Goal: Information Seeking & Learning: Learn about a topic

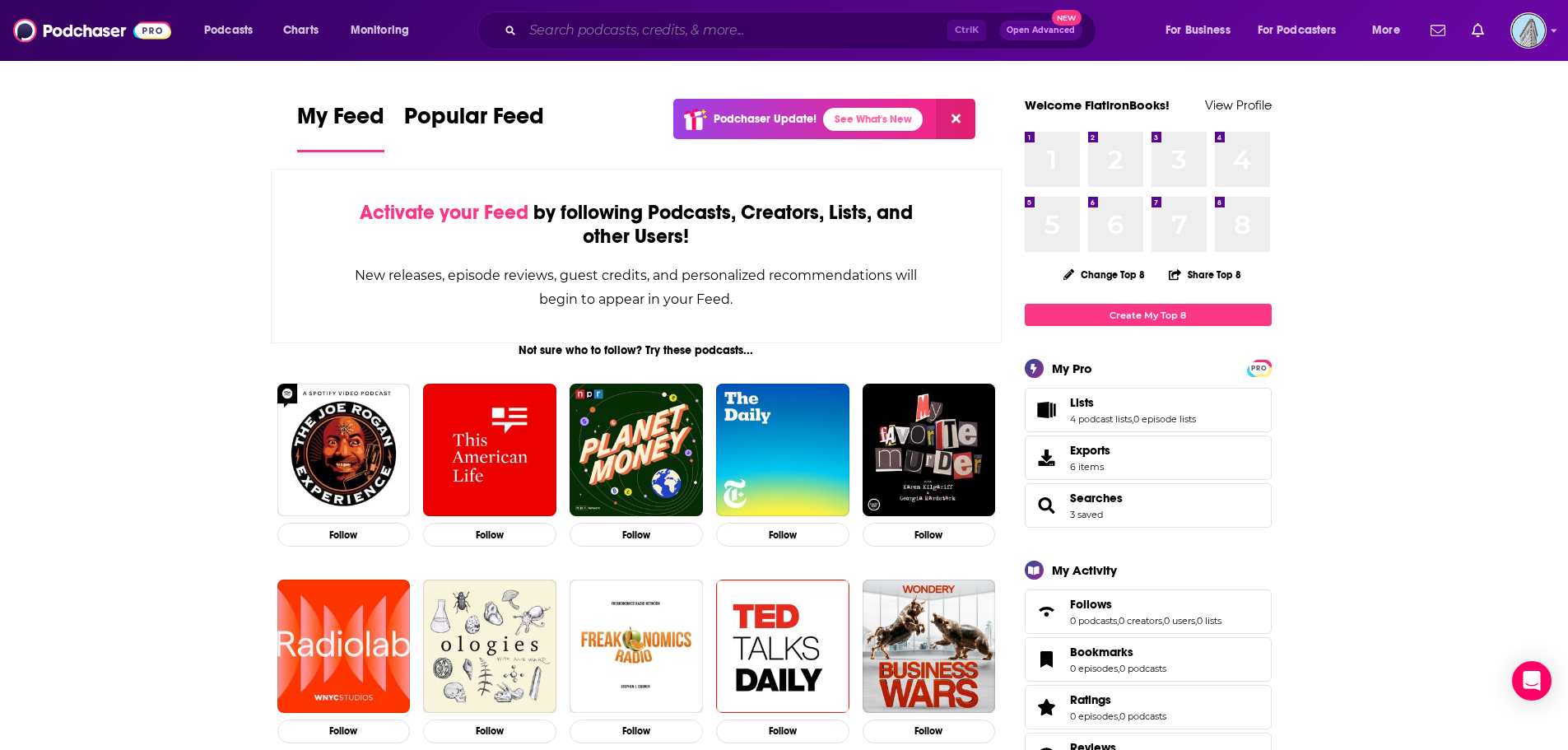
click at [623, 29] on input "Search podcasts, credits, & more..." at bounding box center [735, 31] width 425 height 26
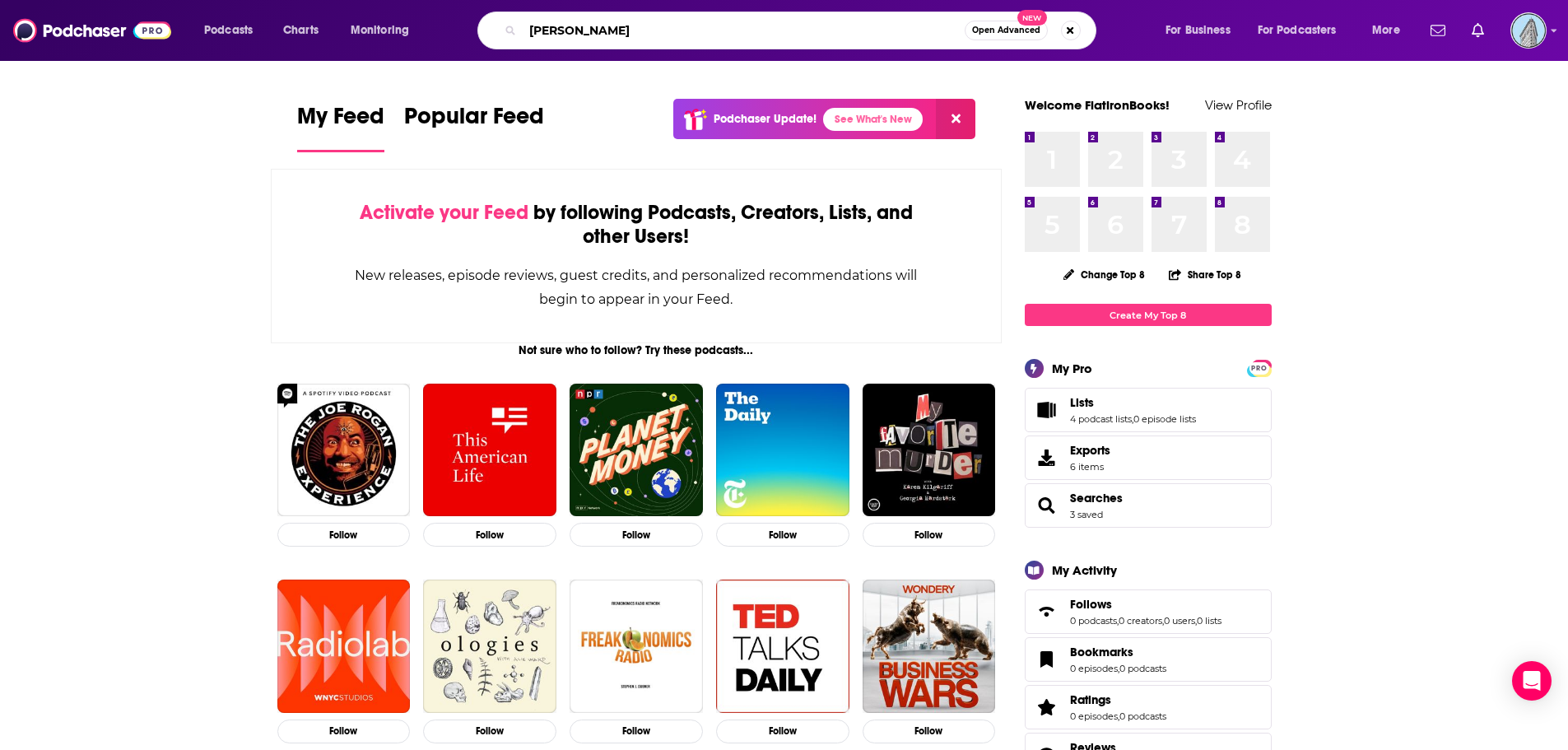
type input "[PERSON_NAME]"
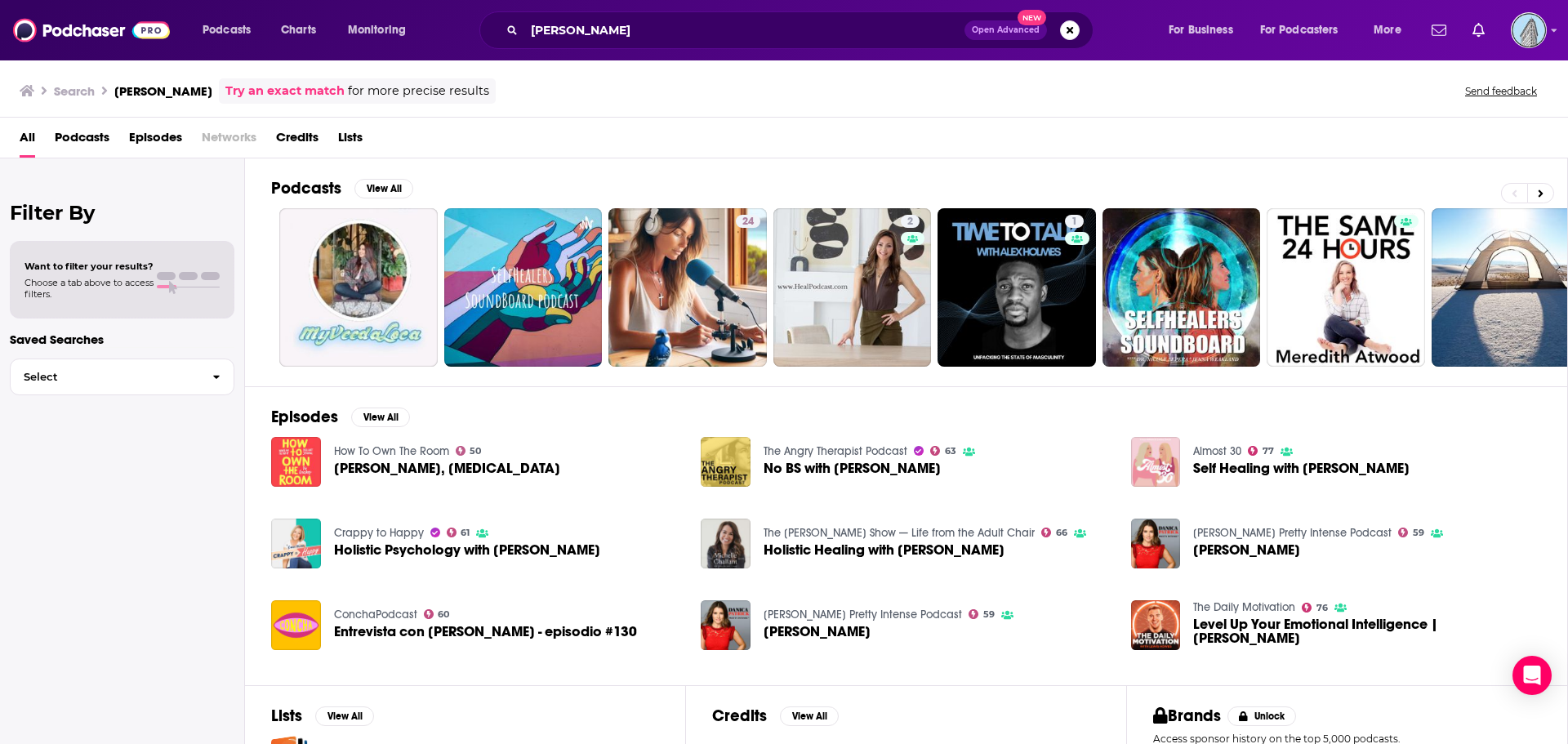
click at [476, 549] on span "Holistic Psychology with [PERSON_NAME]" at bounding box center [467, 549] width 266 height 14
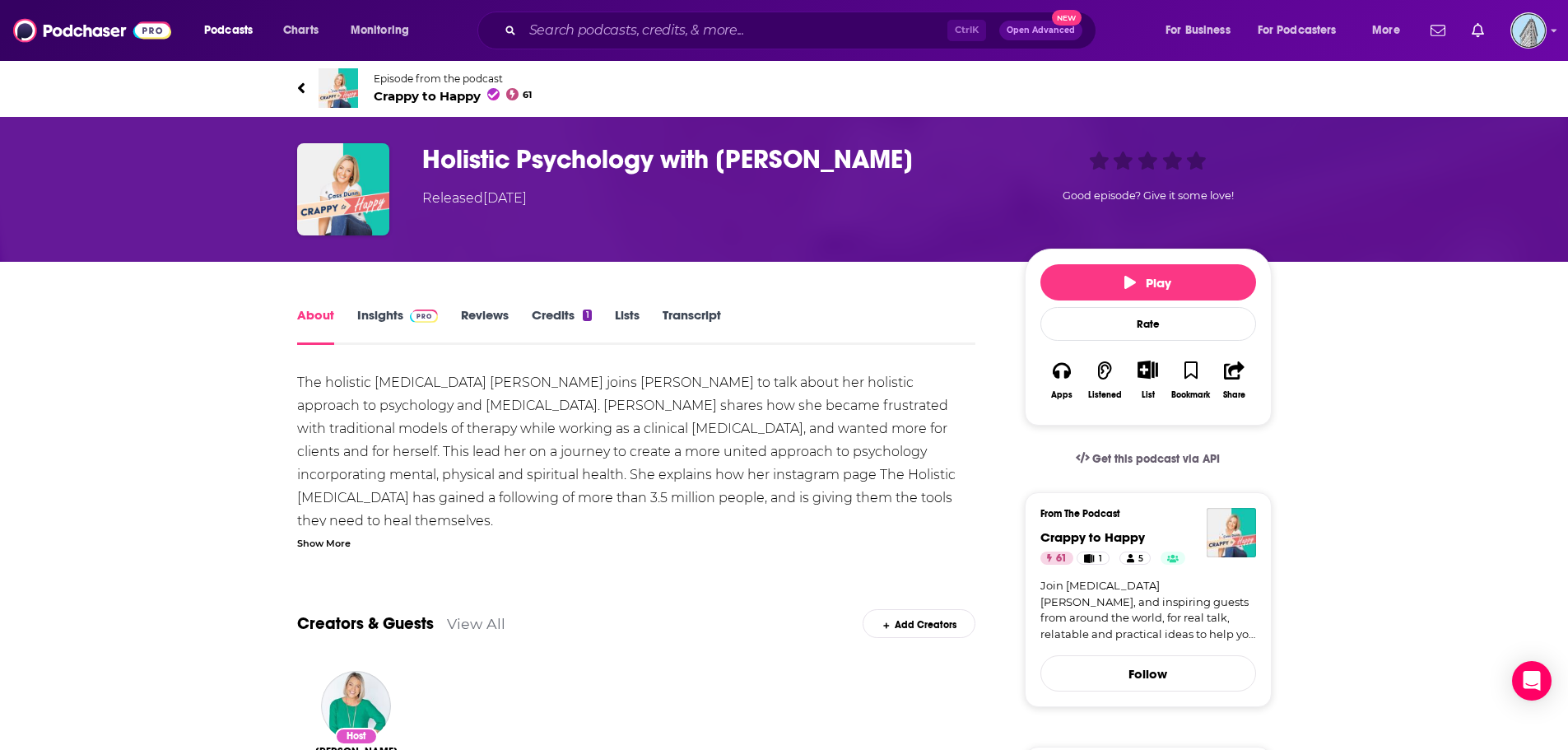
click at [372, 312] on link "Insights" at bounding box center [397, 325] width 81 height 38
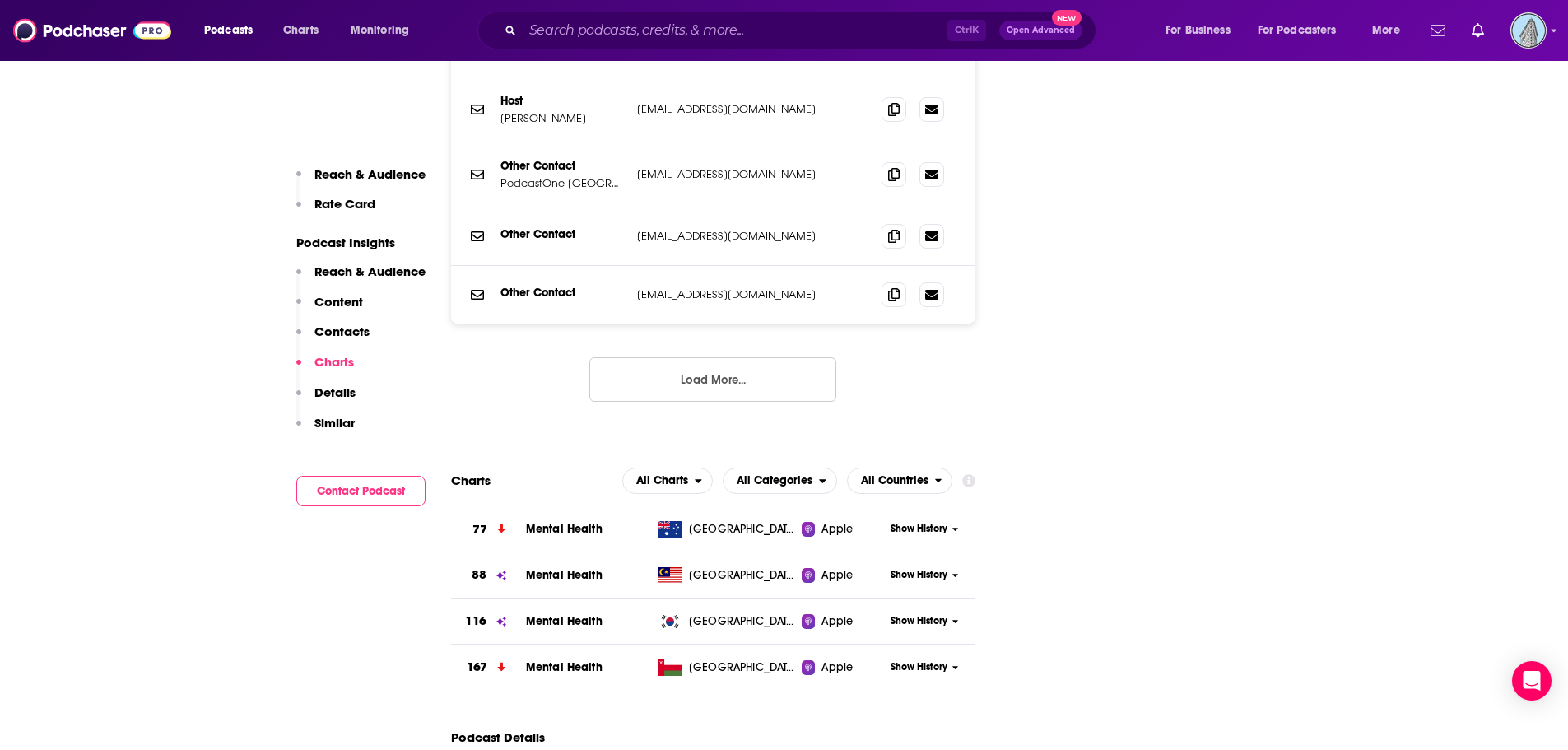
scroll to position [2222, 0]
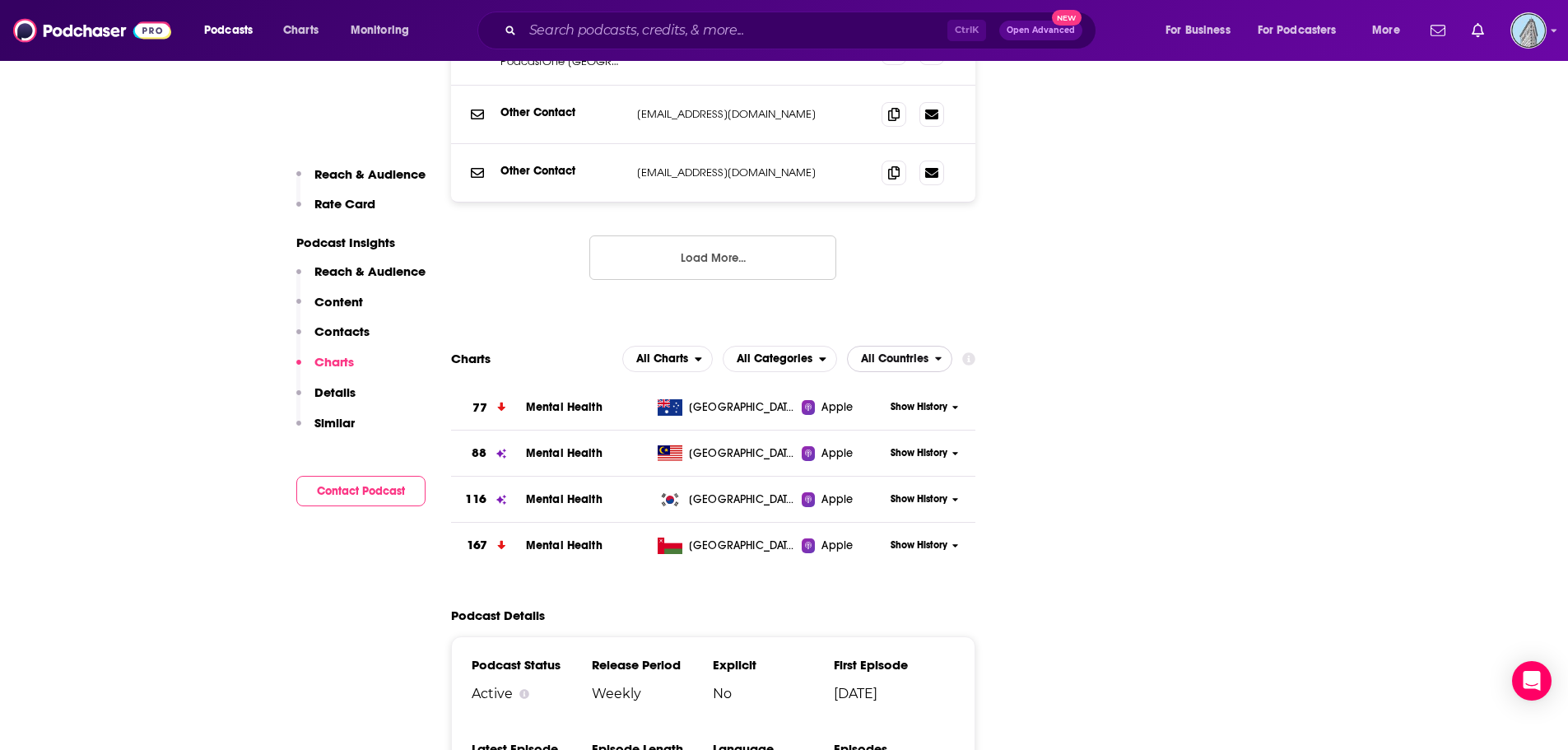
click at [920, 345] on span "All Countries" at bounding box center [892, 359] width 88 height 28
click at [915, 353] on span "All Countries" at bounding box center [894, 359] width 67 height 11
drag, startPoint x: 1317, startPoint y: 435, endPoint x: 1261, endPoint y: 426, distance: 56.7
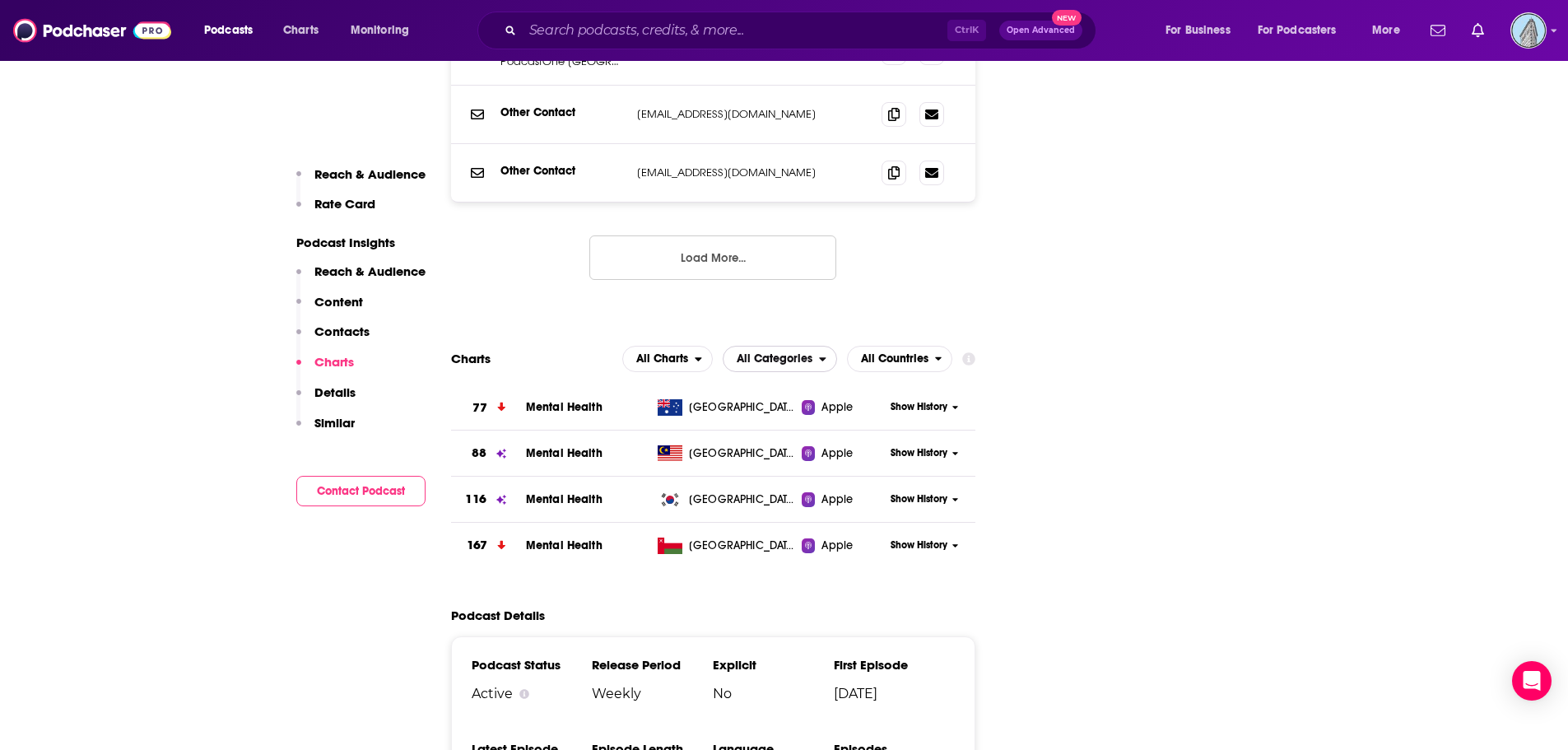
click at [817, 345] on span "All Categories" at bounding box center [770, 359] width 95 height 28
click at [688, 353] on span "All Charts" at bounding box center [662, 359] width 52 height 11
click at [687, 353] on span "All Charts" at bounding box center [662, 359] width 52 height 11
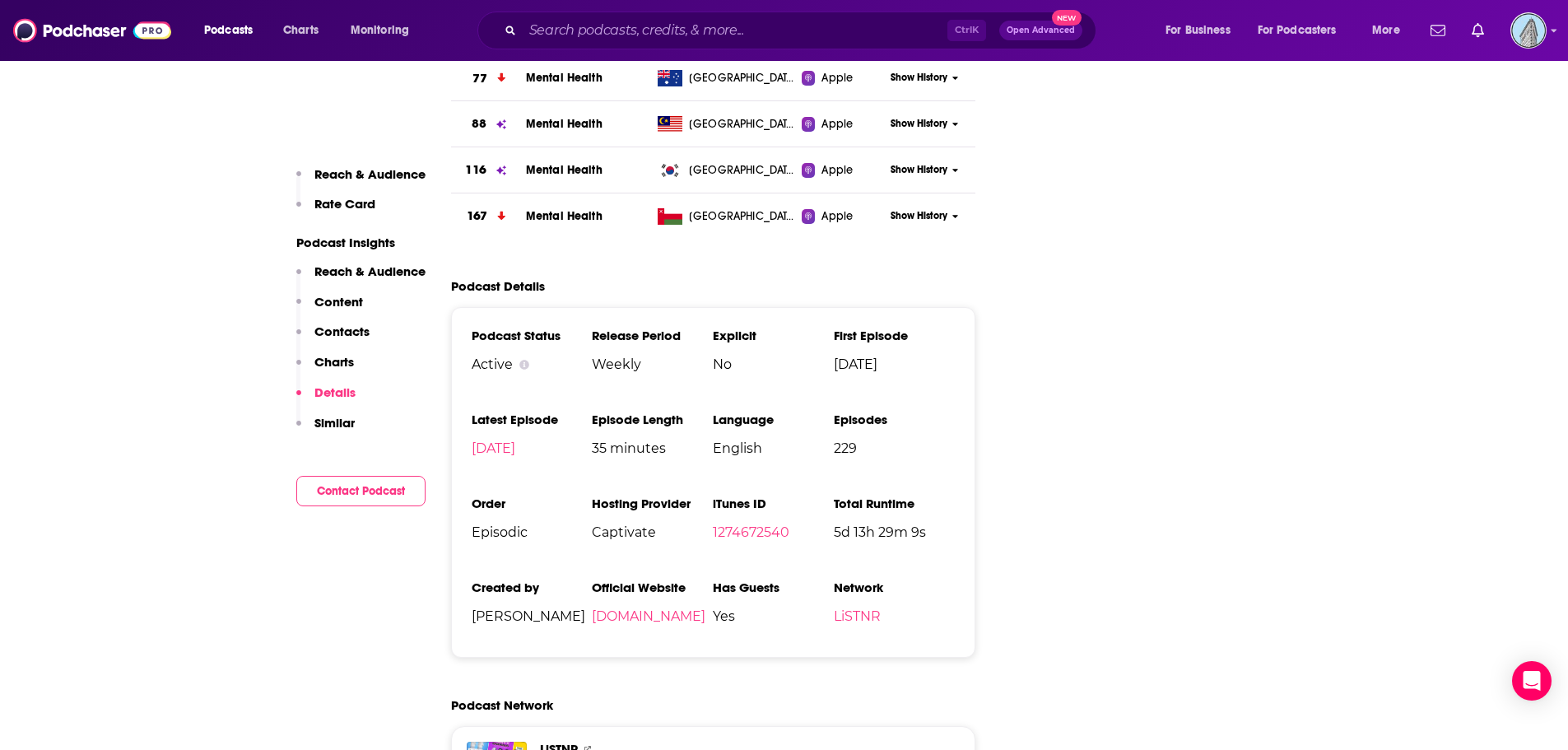
scroll to position [2469, 0]
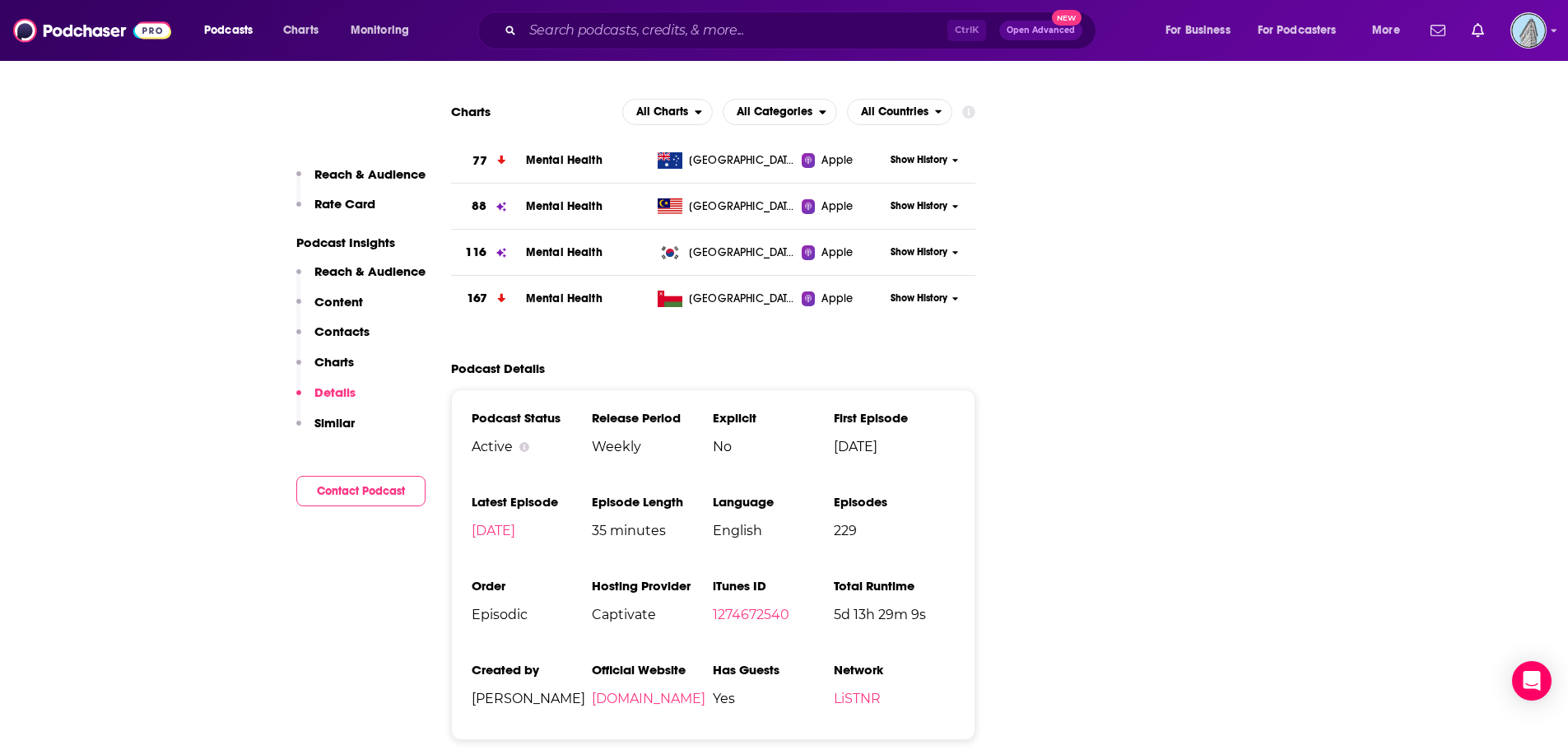
click at [395, 168] on p "Reach & Audience" at bounding box center [369, 173] width 111 height 16
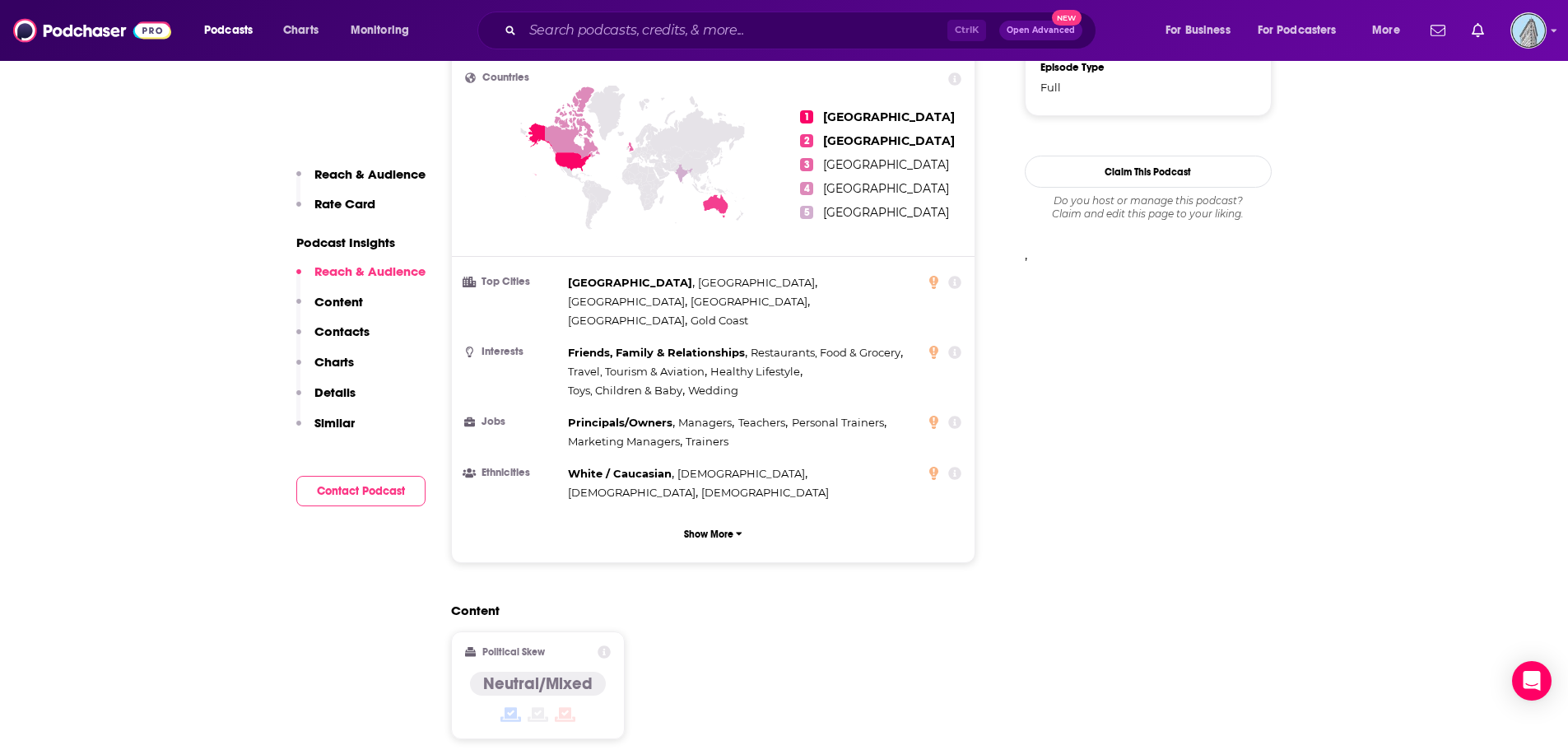
scroll to position [1316, 0]
click at [852, 109] on span "[GEOGRAPHIC_DATA]" at bounding box center [888, 116] width 131 height 15
click at [803, 116] on ul "1 [GEOGRAPHIC_DATA] 2 [GEOGRAPHIC_DATA] 3 [GEOGRAPHIC_DATA] 4 [GEOGRAPHIC_DATA]…" at bounding box center [879, 164] width 161 height 184
click at [836, 109] on span "[GEOGRAPHIC_DATA]" at bounding box center [888, 116] width 131 height 15
click at [702, 527] on p "Show More" at bounding box center [708, 533] width 49 height 11
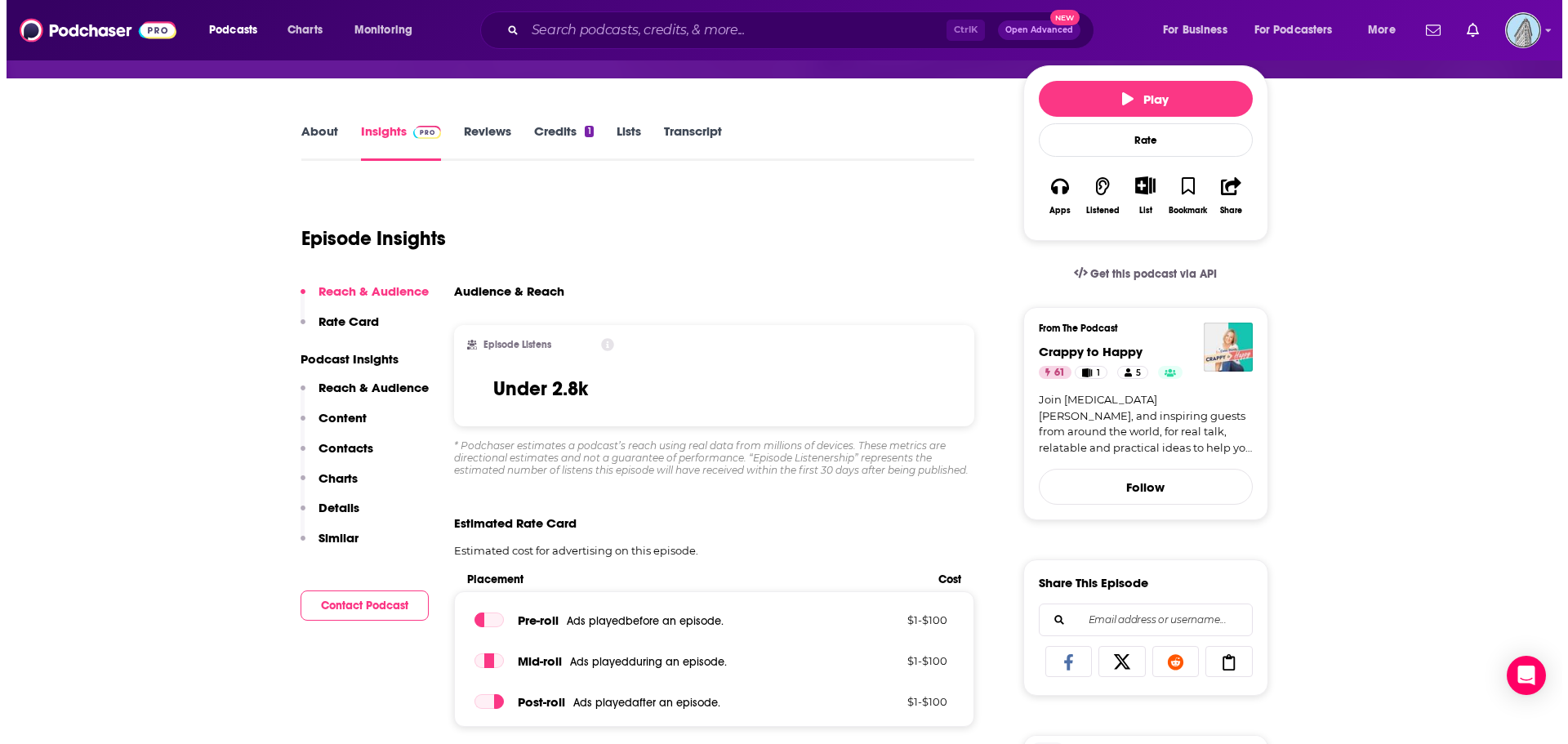
scroll to position [0, 0]
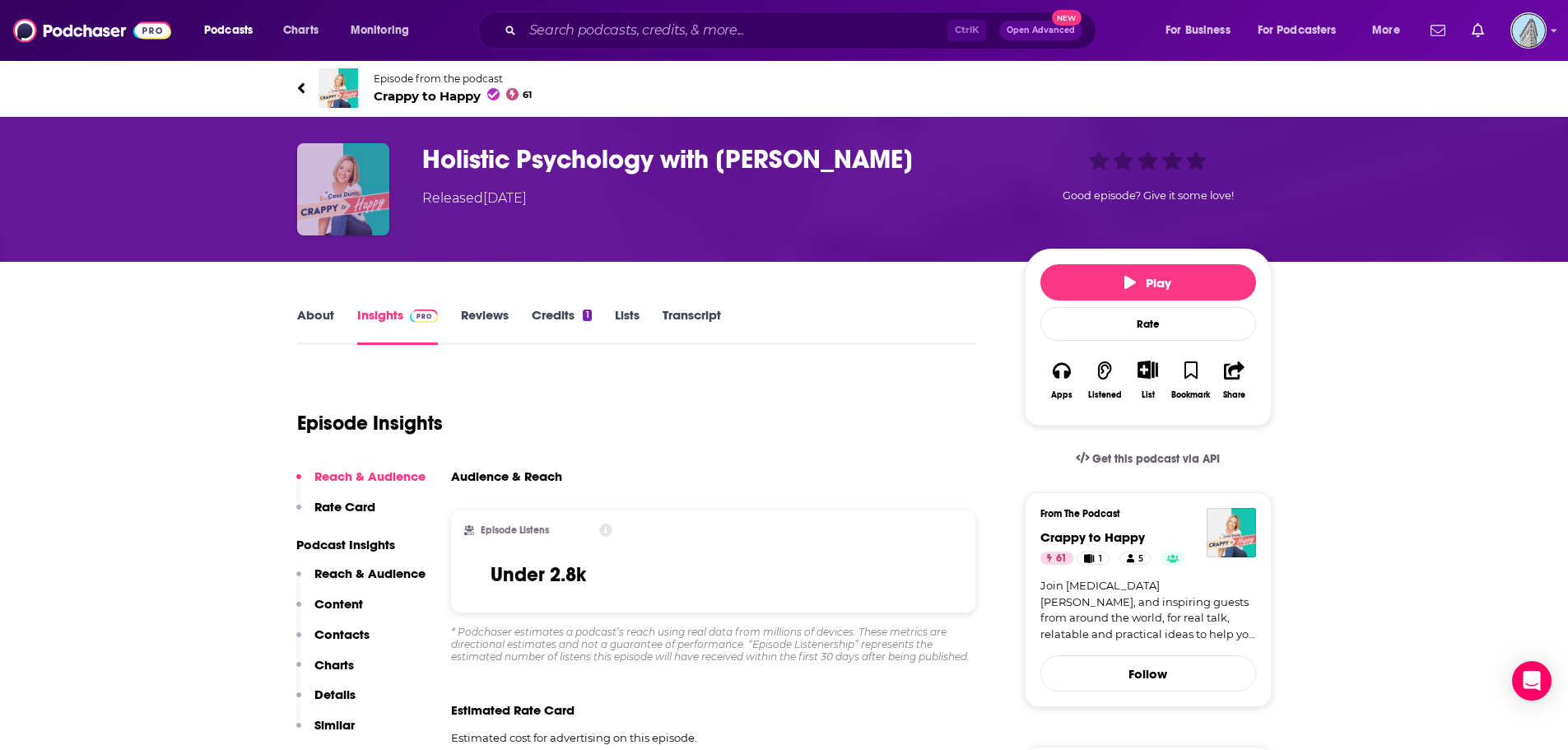
click at [307, 218] on img "Holistic Psychology with Dr. Nicole LePera" at bounding box center [343, 189] width 92 height 92
